Goal: Task Accomplishment & Management: Manage account settings

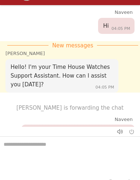
scroll to position [851, 0]
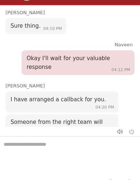
click at [98, 149] on textarea "We are here to help you" at bounding box center [70, 154] width 140 height 36
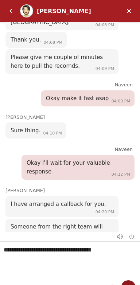
type textarea "**********"
click at [127, 281] on em "Send" at bounding box center [128, 287] width 15 height 15
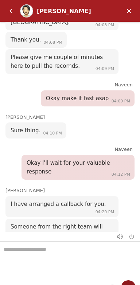
scroll to position [792, 0]
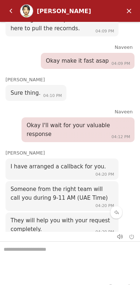
click at [123, 18] on header "[PERSON_NAME]" at bounding box center [70, 11] width 140 height 22
click at [8, 15] on em "Back" at bounding box center [11, 11] width 15 height 15
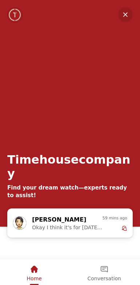
click at [28, 281] on div "Home" at bounding box center [34, 271] width 15 height 24
click at [123, 13] on em "Minimize" at bounding box center [125, 14] width 15 height 15
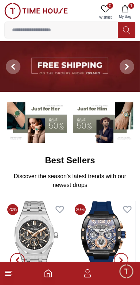
click at [124, 9] on icon "button" at bounding box center [124, 8] width 7 height 7
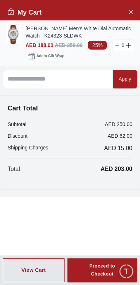
click at [117, 45] on line at bounding box center [116, 45] width 3 height 0
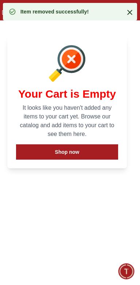
click at [121, 15] on div at bounding box center [126, 12] width 15 height 10
click at [126, 13] on icon at bounding box center [129, 12] width 9 height 9
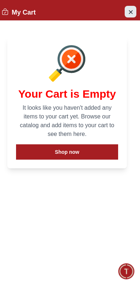
click at [125, 12] on button "Close Account" at bounding box center [130, 12] width 12 height 12
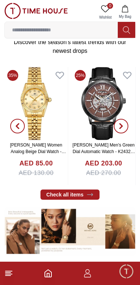
scroll to position [133, 0]
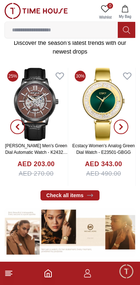
click at [88, 276] on icon "button" at bounding box center [87, 273] width 9 height 9
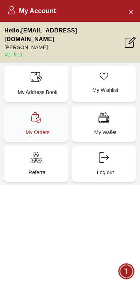
click at [32, 128] on p "My Orders" at bounding box center [37, 131] width 55 height 7
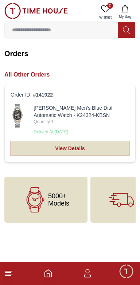
click at [100, 146] on link "View Details" at bounding box center [70, 147] width 119 height 15
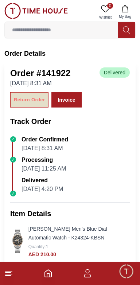
click at [20, 99] on div "Return Order" at bounding box center [29, 100] width 31 height 8
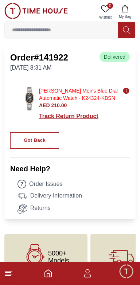
scroll to position [25, 0]
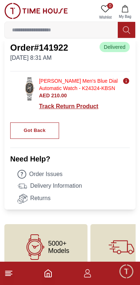
click at [48, 172] on link "Order Issues" at bounding box center [73, 174] width 112 height 9
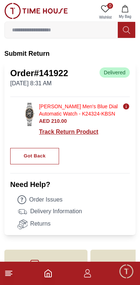
click at [82, 135] on div "Track Return Product" at bounding box center [84, 131] width 91 height 9
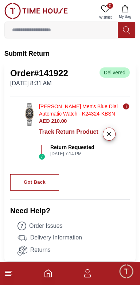
scroll to position [25, 0]
